Goal: Task Accomplishment & Management: Manage account settings

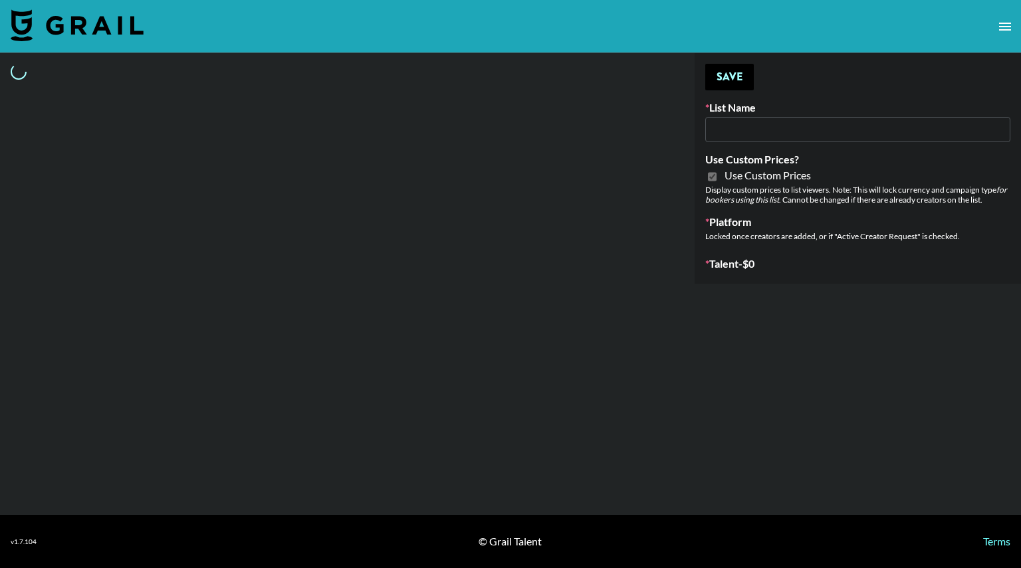
select select "Brand"
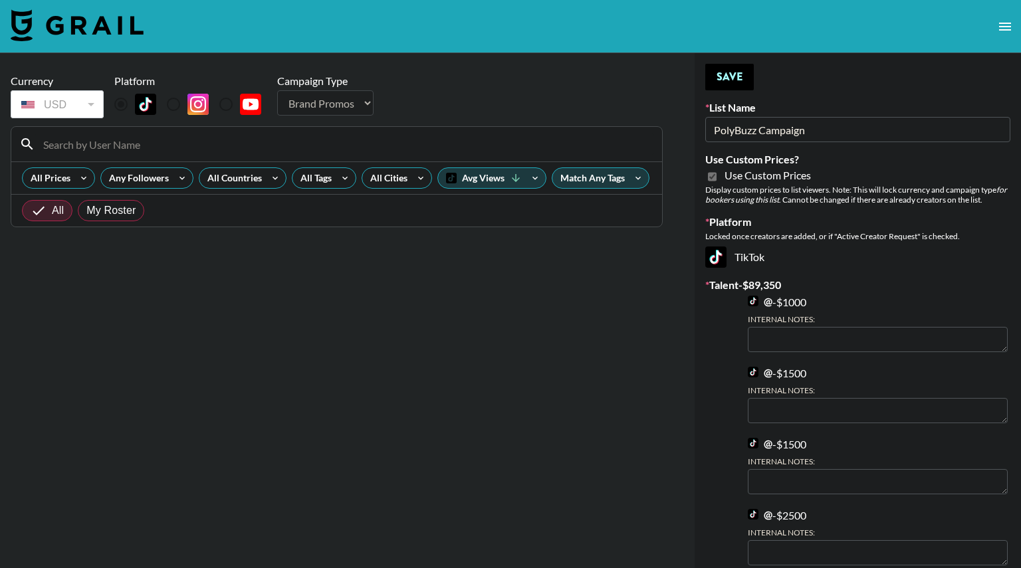
type input "PolyBuzz Campaign"
checkbox input "true"
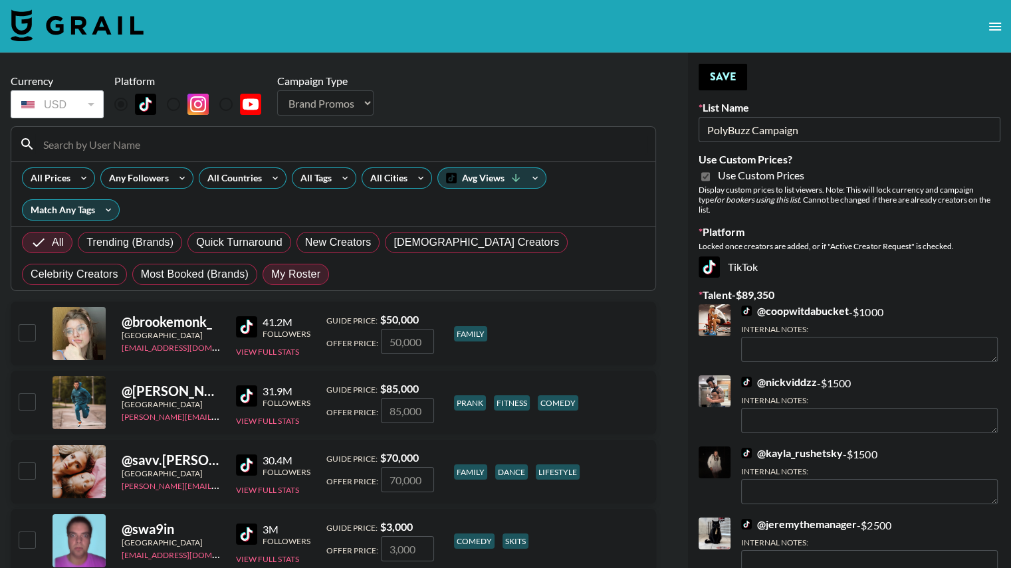
click at [271, 280] on span "My Roster" at bounding box center [295, 274] width 49 height 16
click at [271, 274] on input "My Roster" at bounding box center [271, 274] width 0 height 0
radio input "true"
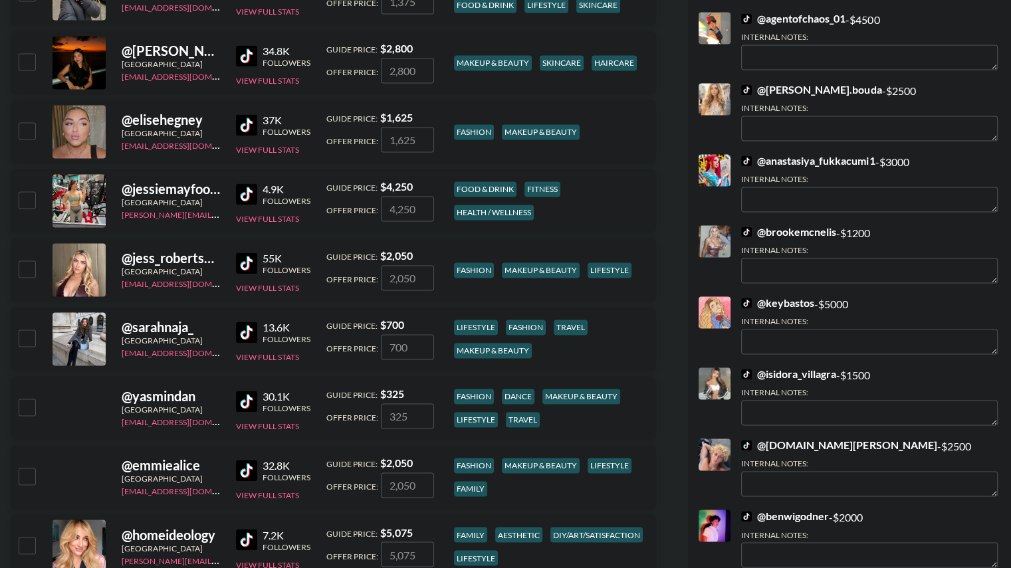
scroll to position [1998, 0]
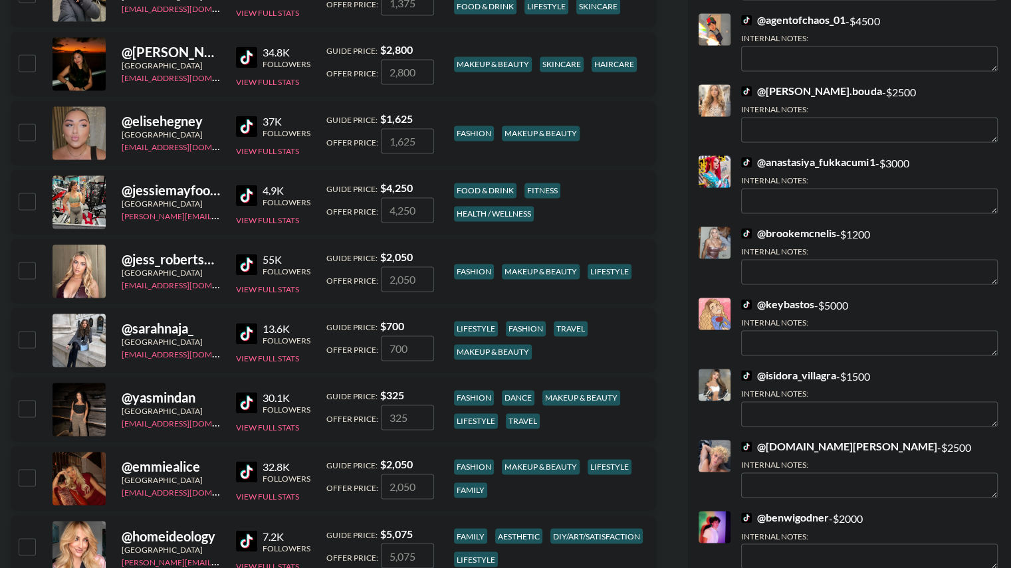
click at [27, 63] on input "checkbox" at bounding box center [27, 62] width 16 height 16
checkbox input "true"
type input "2800"
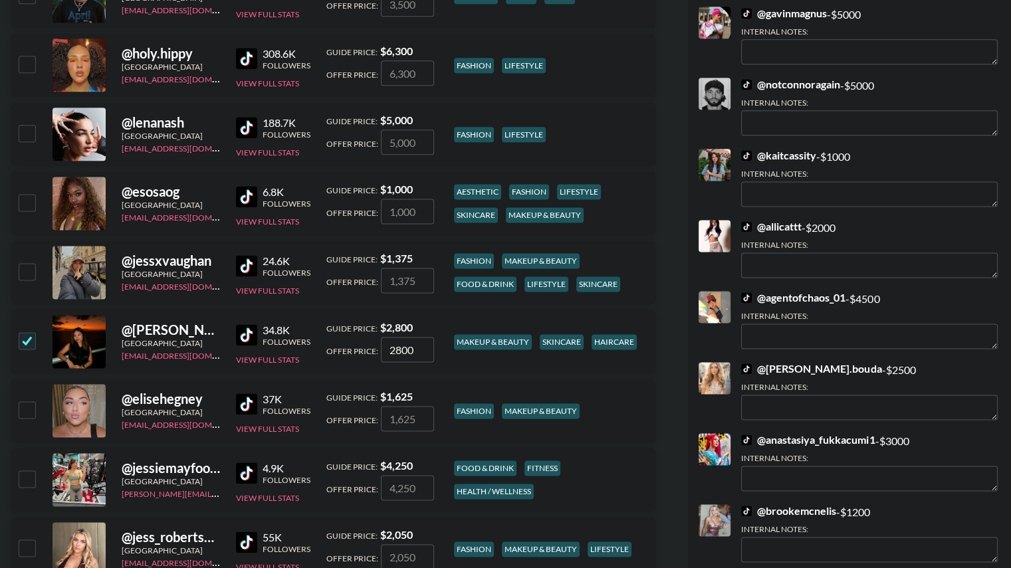
scroll to position [1719, 0]
click at [22, 62] on input "checkbox" at bounding box center [27, 64] width 16 height 16
checkbox input "true"
type input "6300"
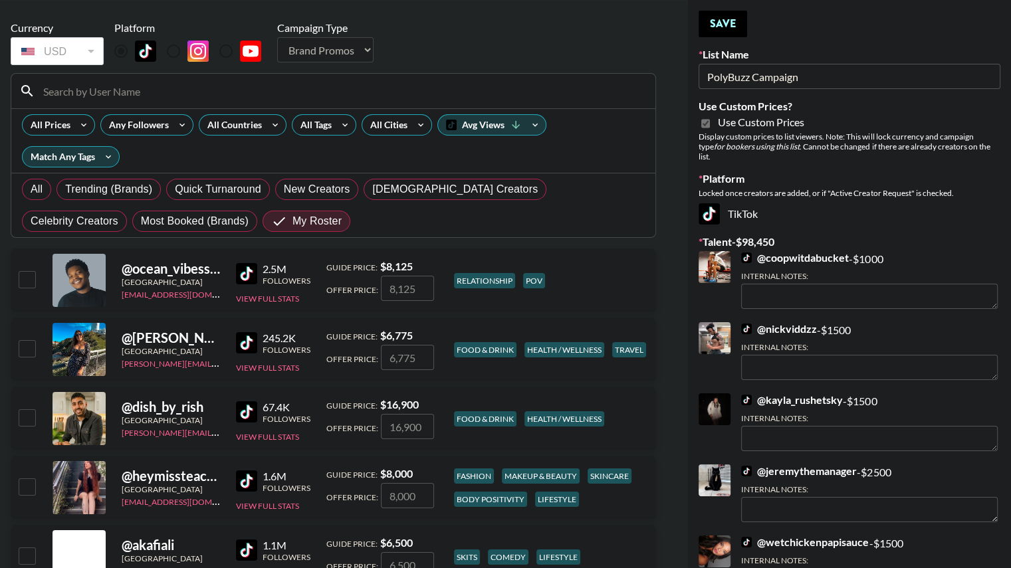
scroll to position [21, 0]
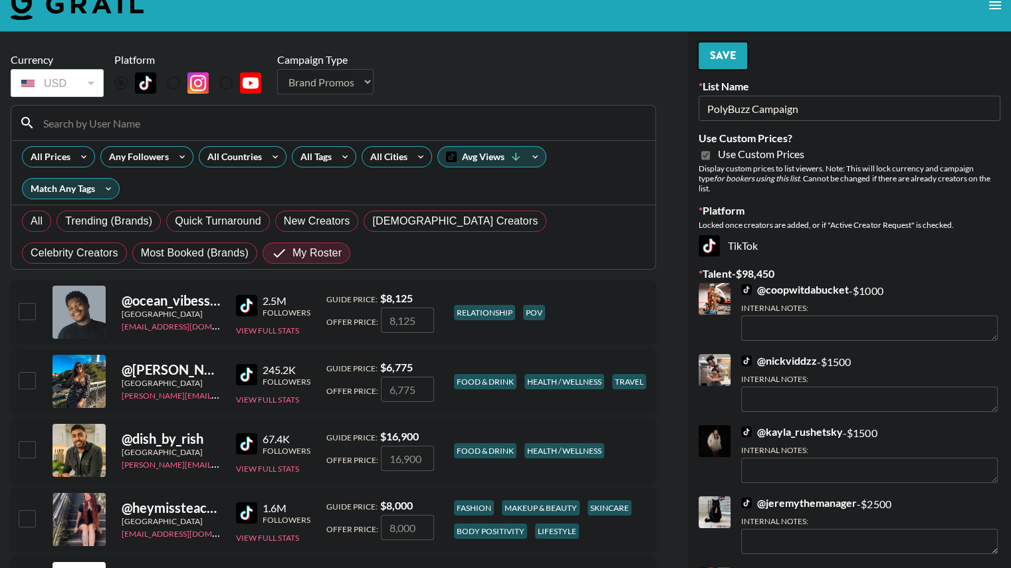
click at [723, 60] on button "Save" at bounding box center [722, 56] width 49 height 27
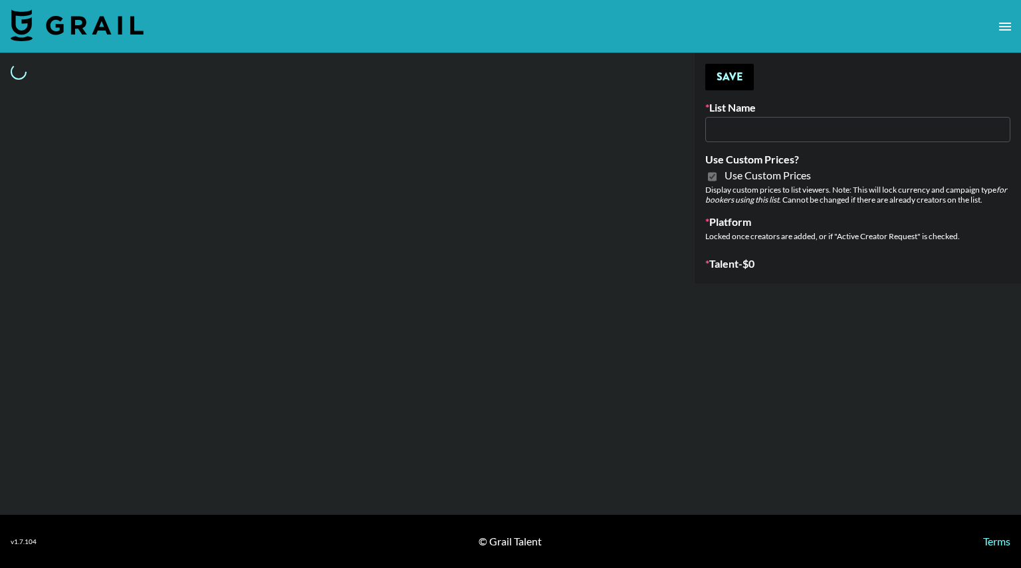
type input "Airbrush [DATE] Filters"
checkbox input "true"
select select "Brand"
